Goal: Find contact information: Find contact information

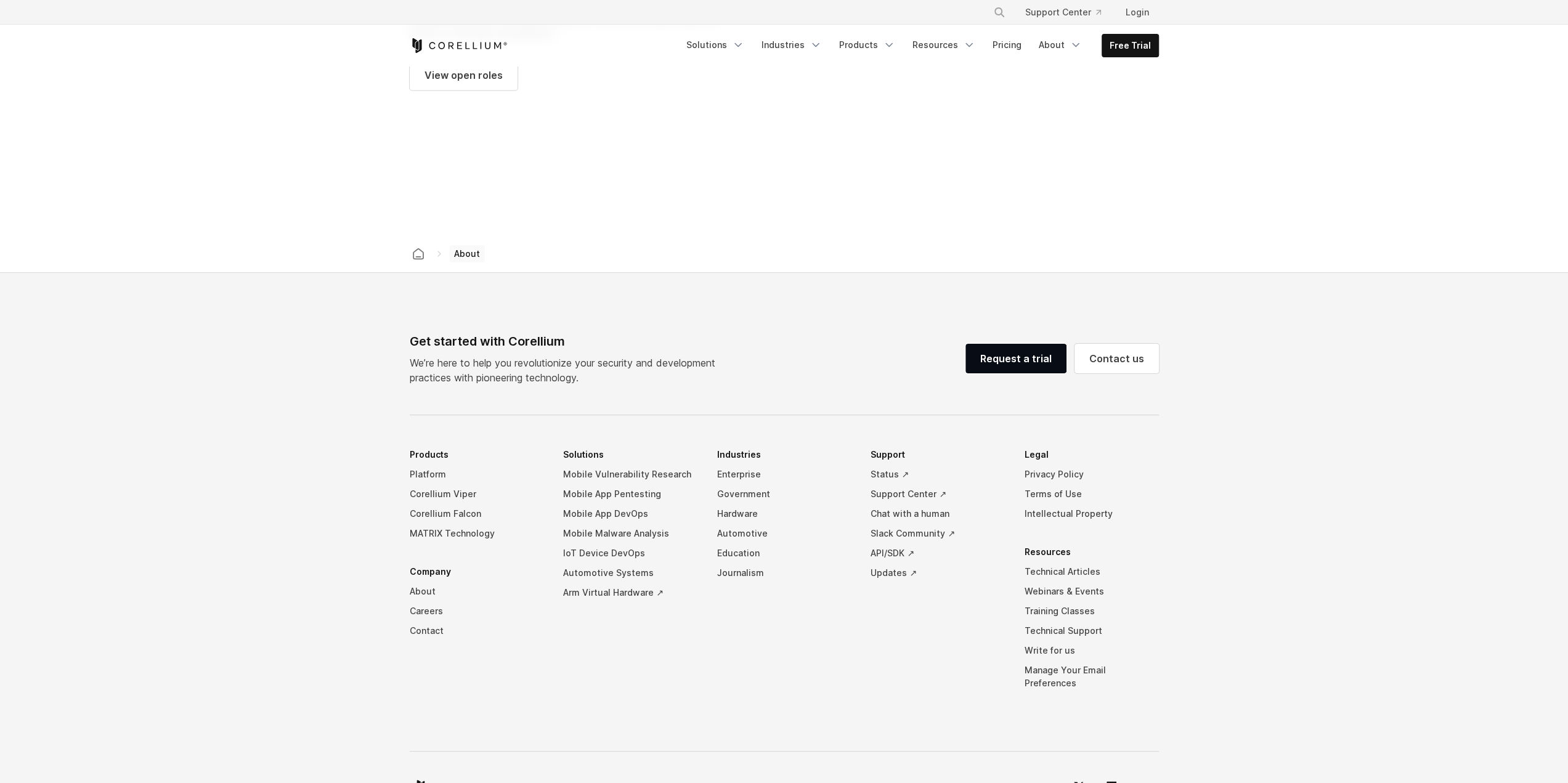
scroll to position [1863, 0]
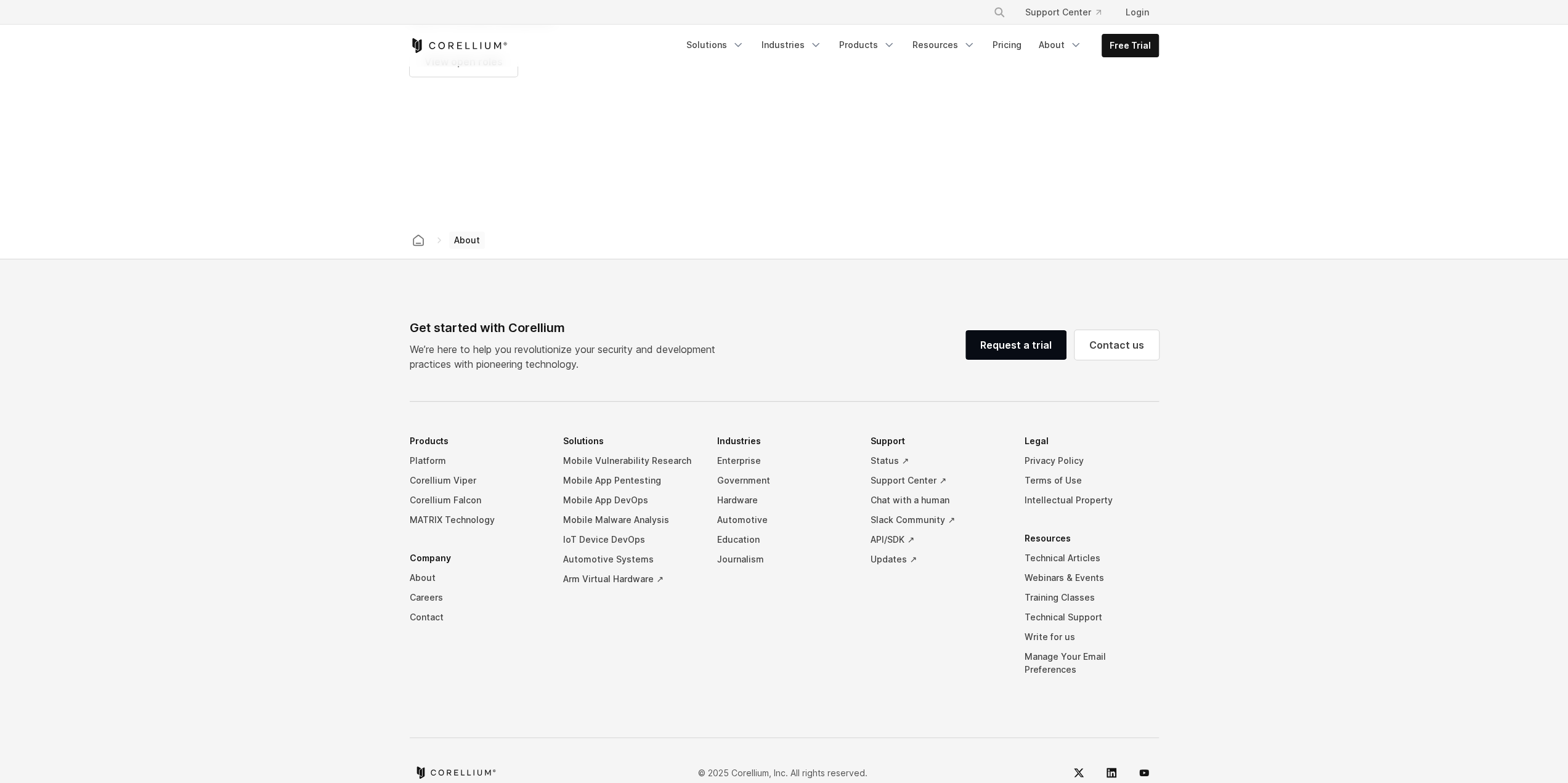
click at [192, 494] on footer "Get started with Corellium We’re here to help you revolutionize your security a…" at bounding box center [784, 535] width 1568 height 552
click at [423, 568] on link "About" at bounding box center [477, 578] width 134 height 20
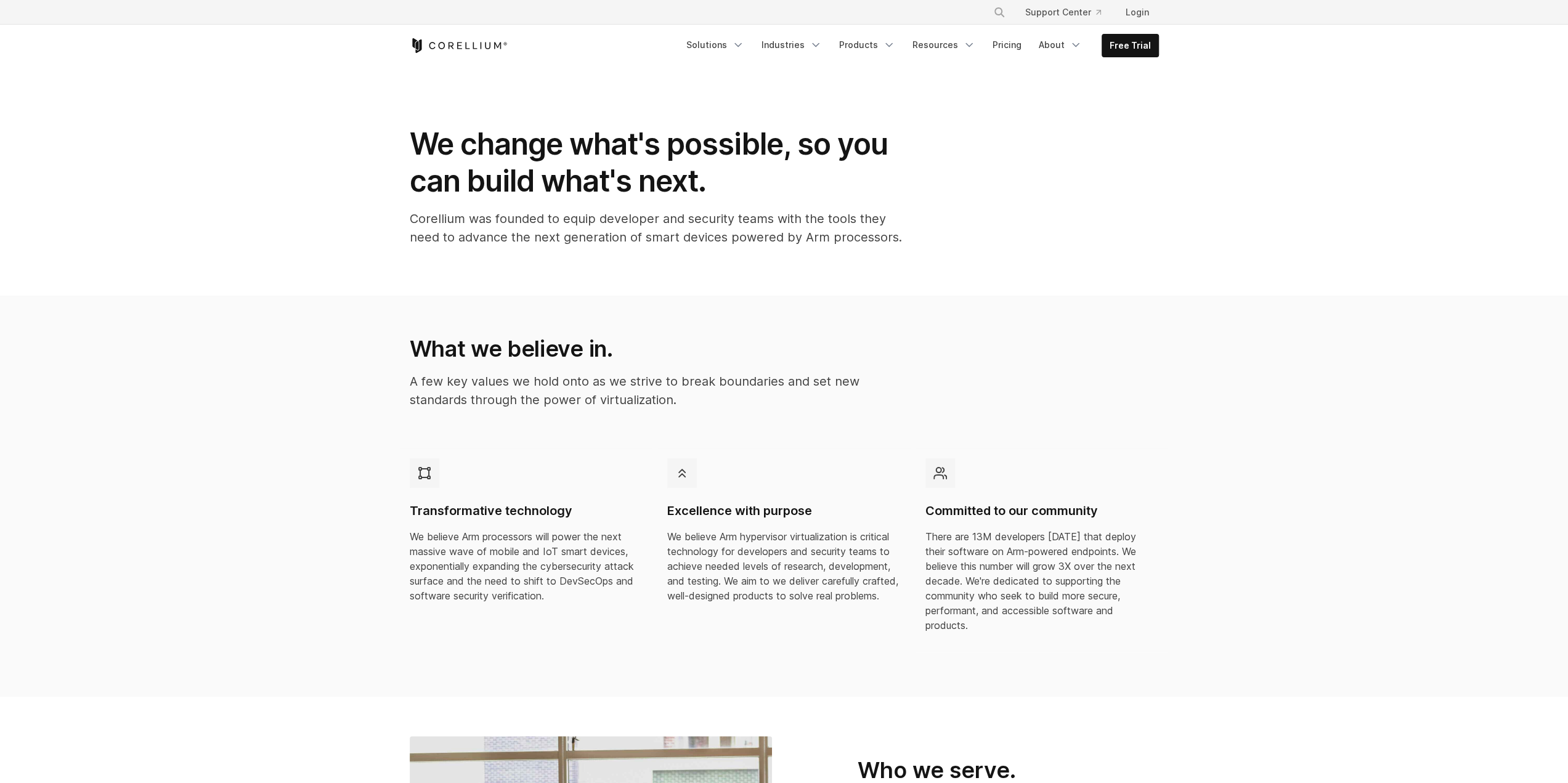
click at [497, 369] on div "What we believe in. A few key values we hold onto as we strive to break boundar…" at bounding box center [655, 377] width 516 height 84
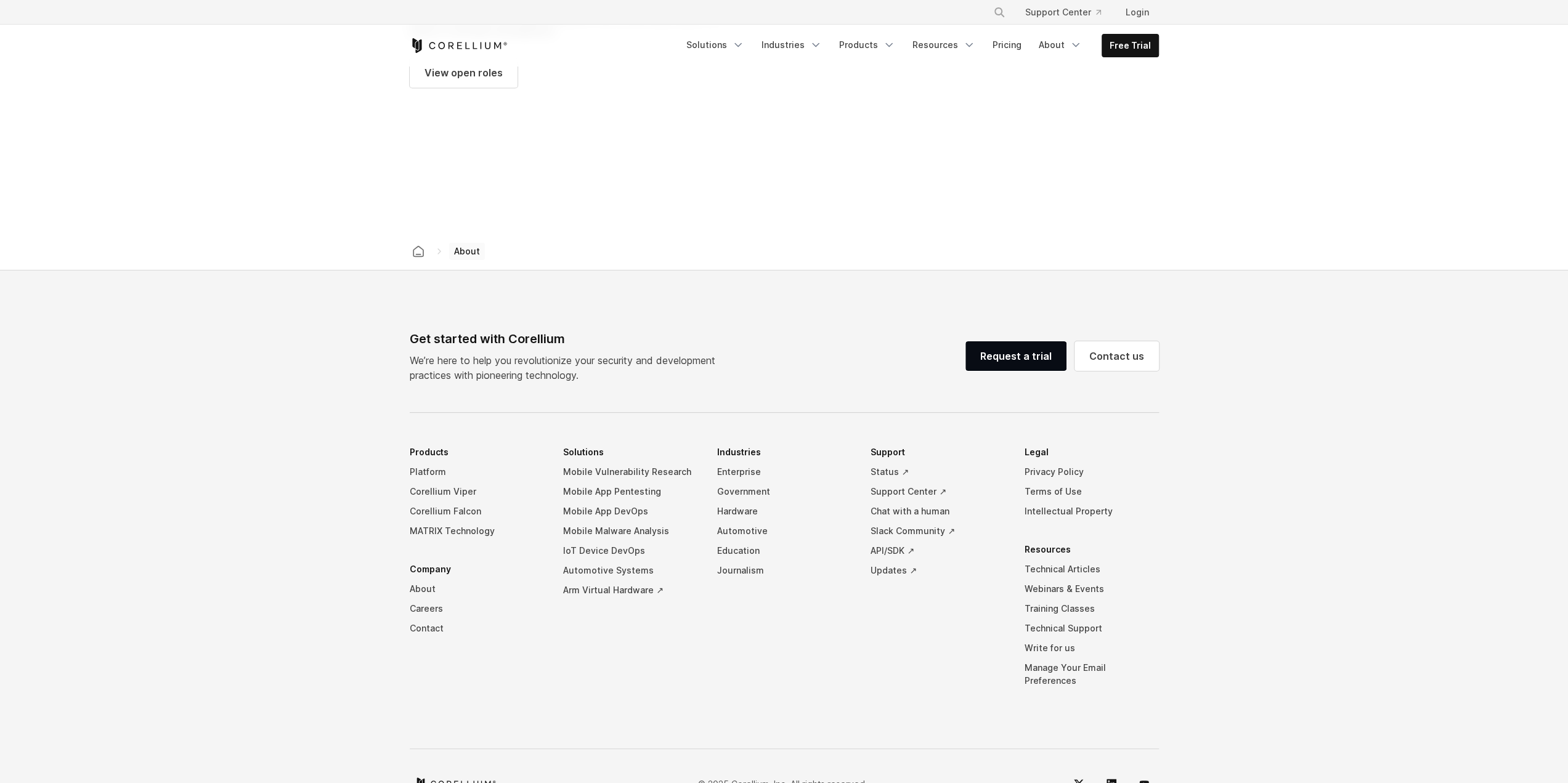
scroll to position [1863, 0]
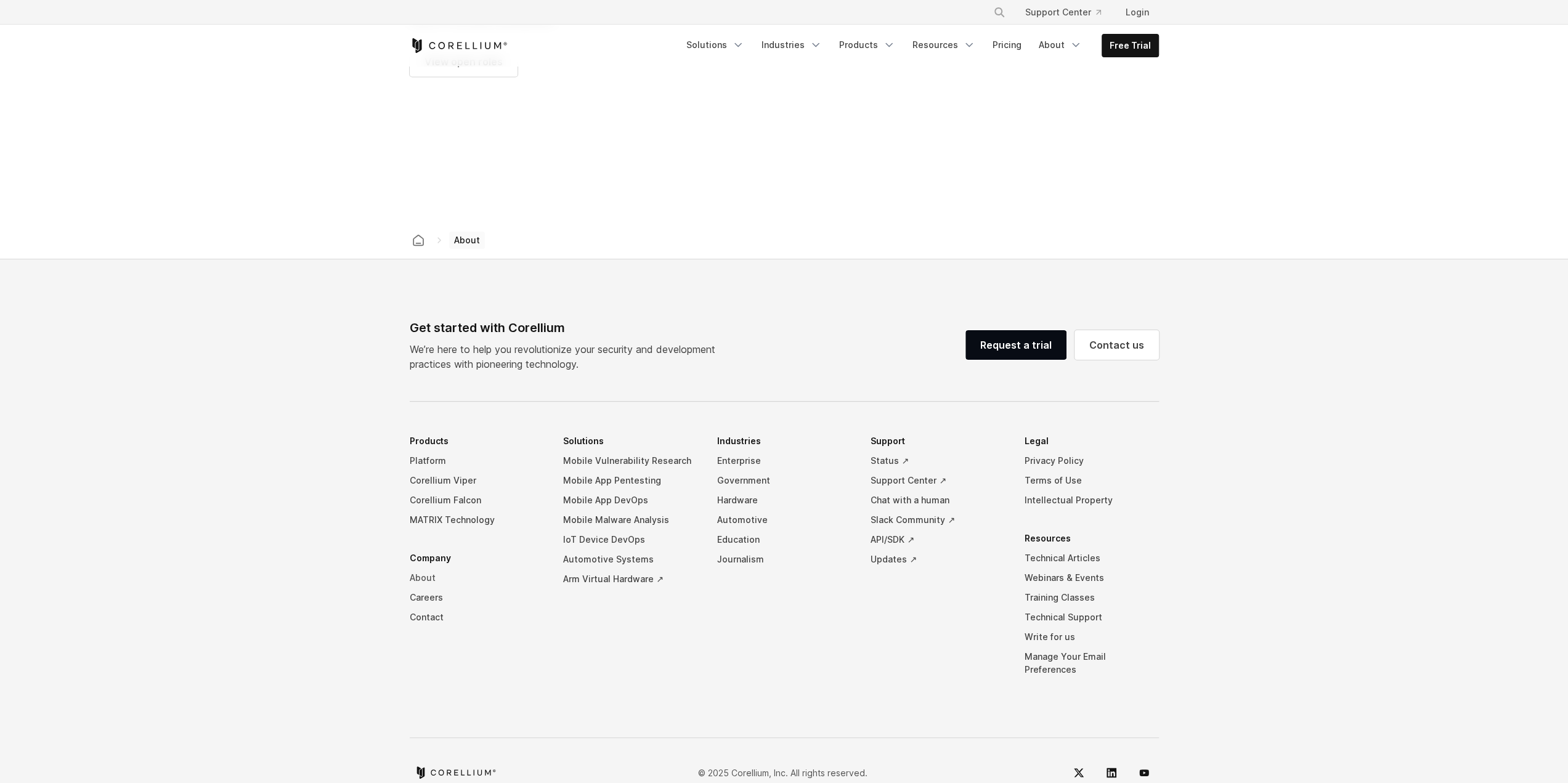
click at [424, 568] on link "About" at bounding box center [477, 578] width 134 height 20
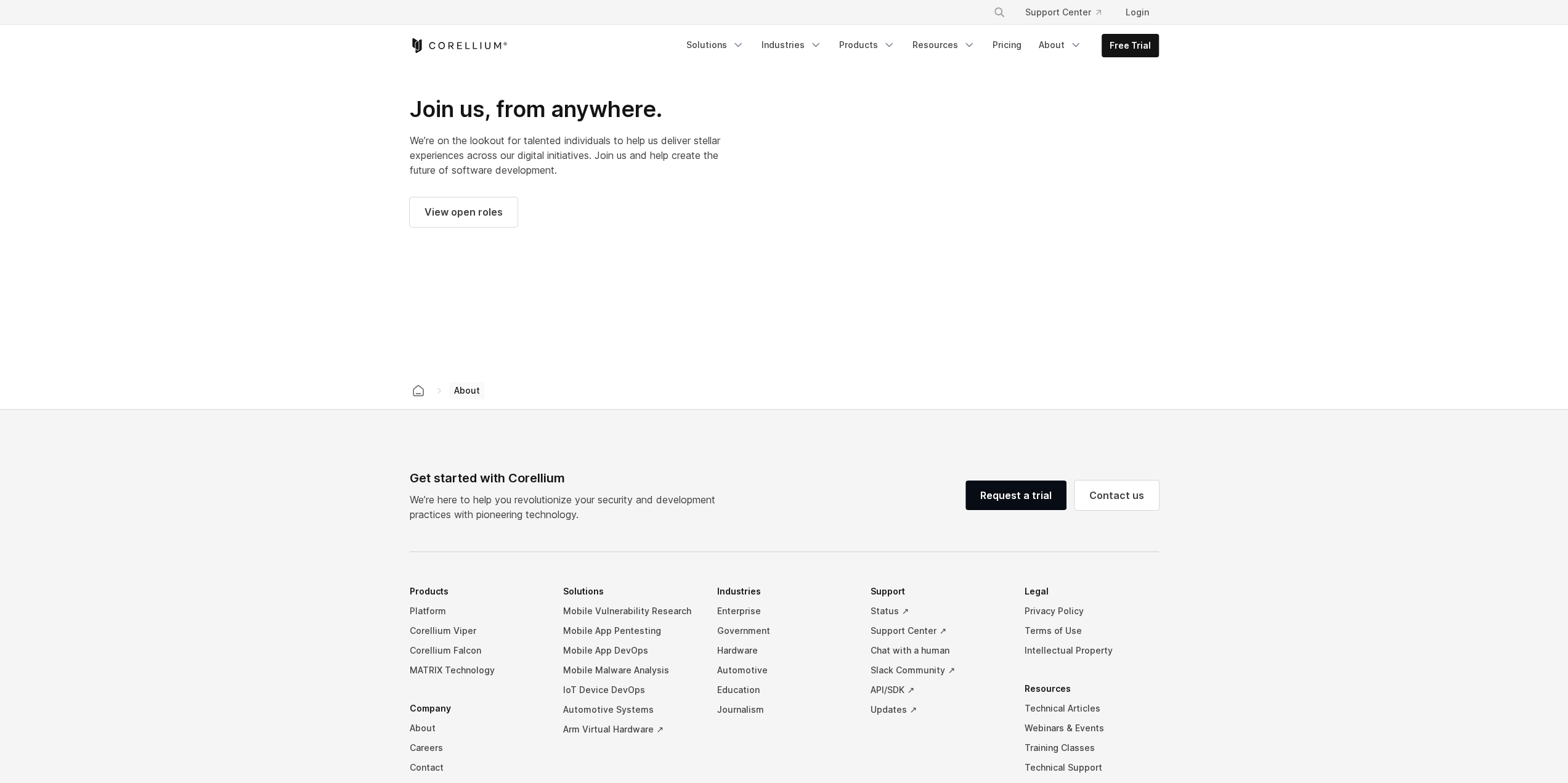
scroll to position [1725, 0]
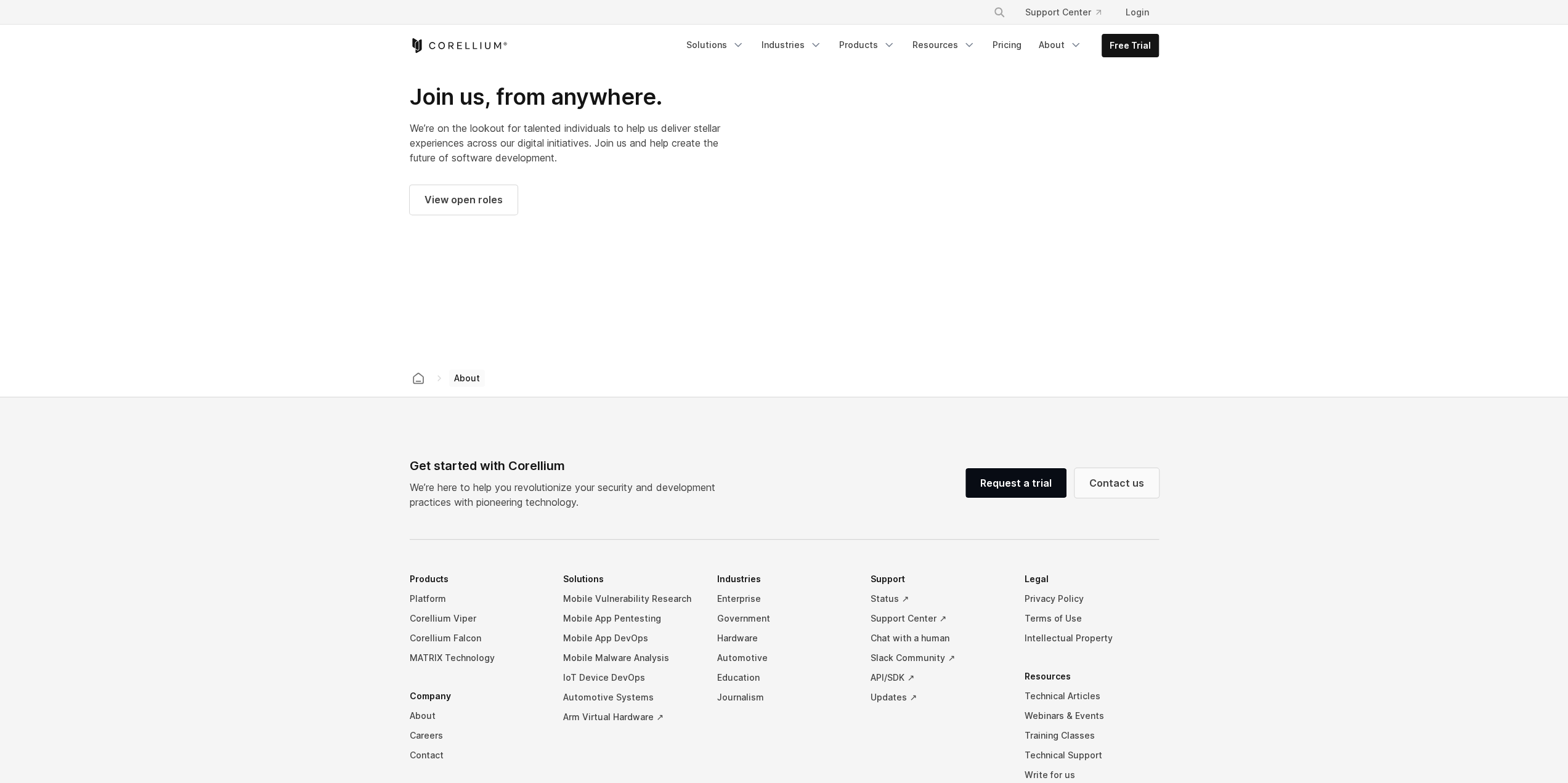
click at [1125, 474] on link "Contact us" at bounding box center [1117, 483] width 85 height 30
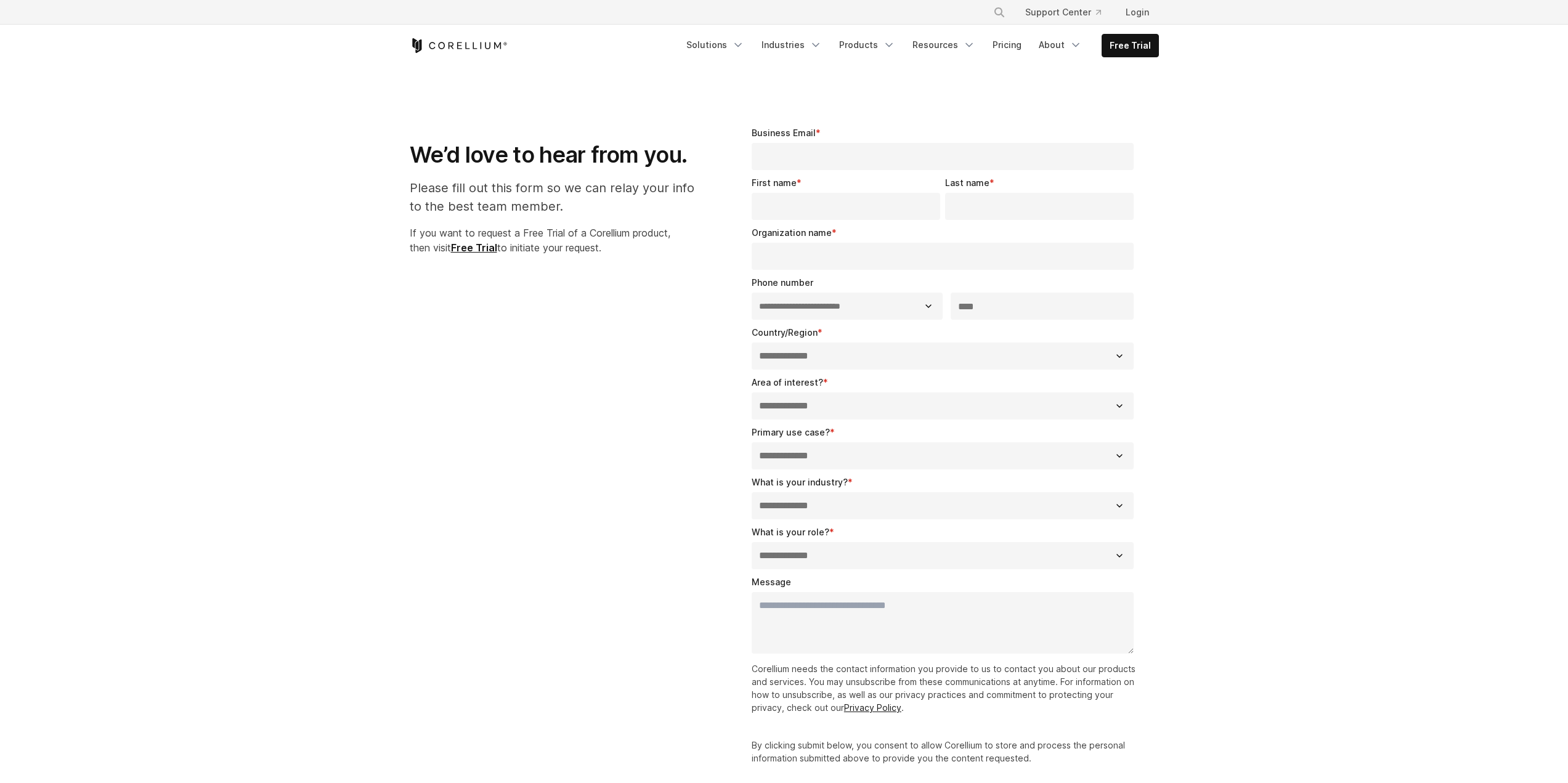
select select "**"
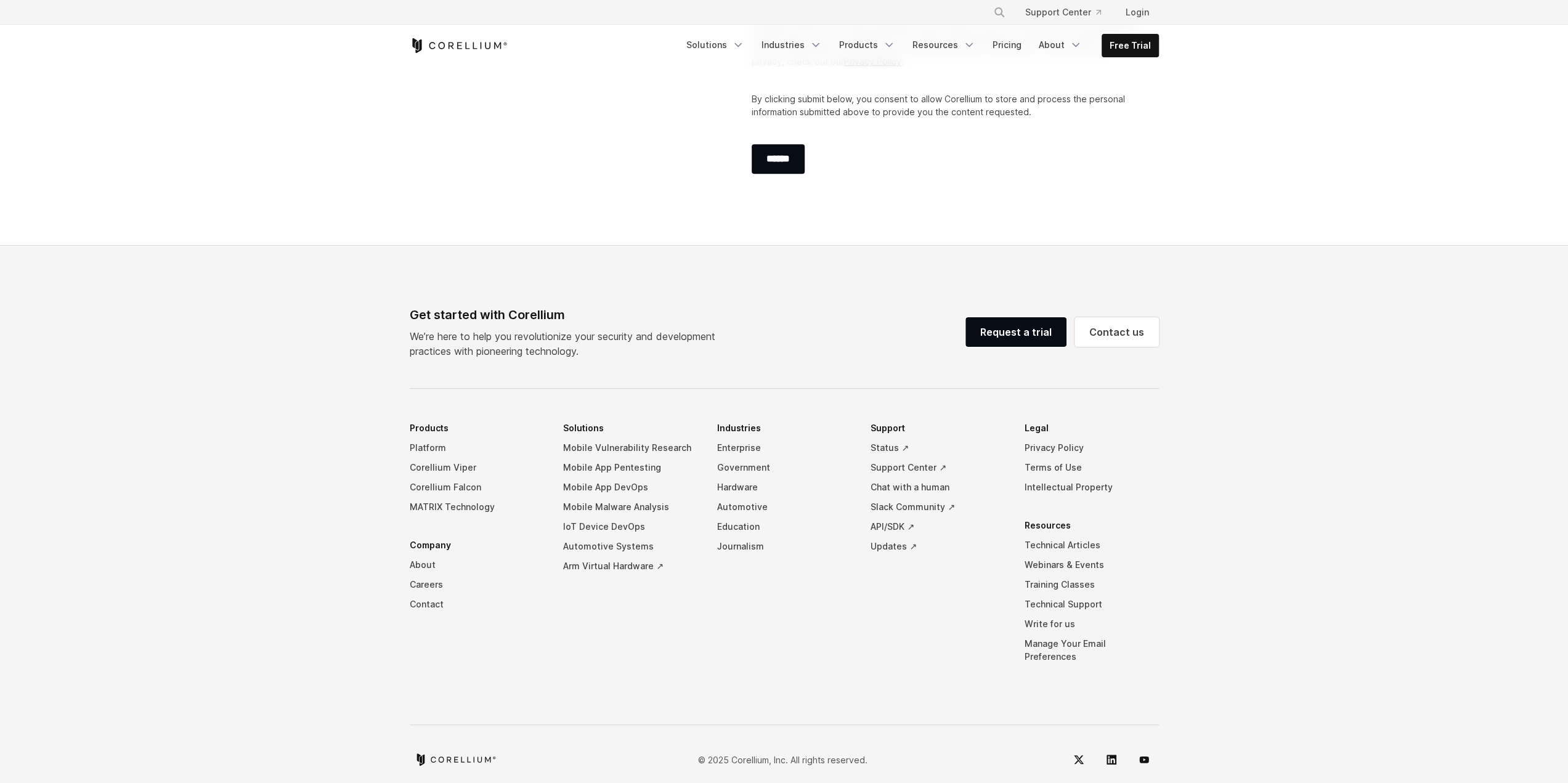
scroll to position [647, 0]
